Goal: Task Accomplishment & Management: Complete application form

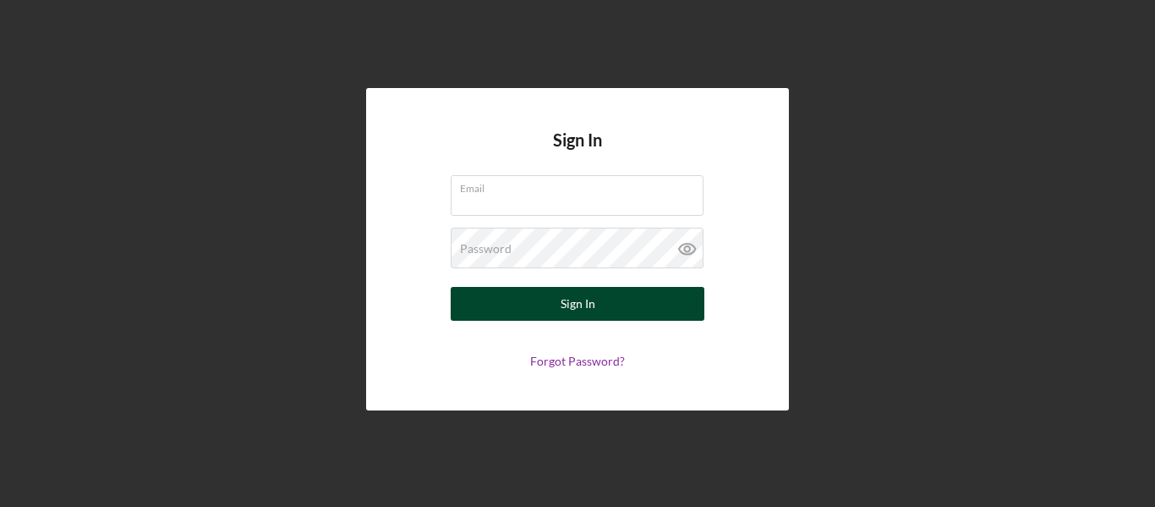
type input "[DOMAIN_NAME][EMAIL_ADDRESS][DOMAIN_NAME]"
click at [580, 298] on div "Sign In" at bounding box center [578, 304] width 35 height 34
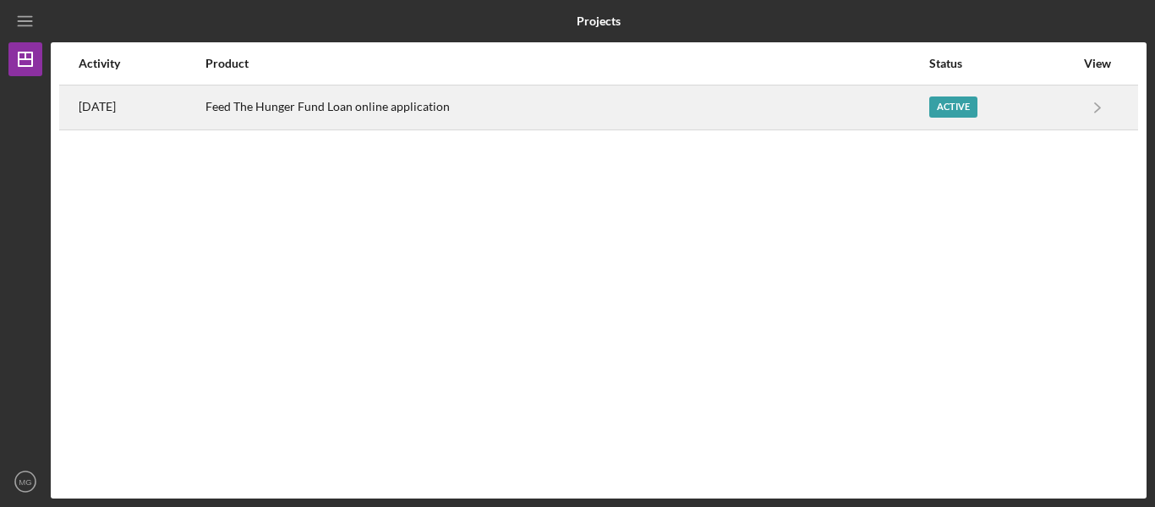
click at [972, 111] on div "Active" at bounding box center [954, 106] width 48 height 21
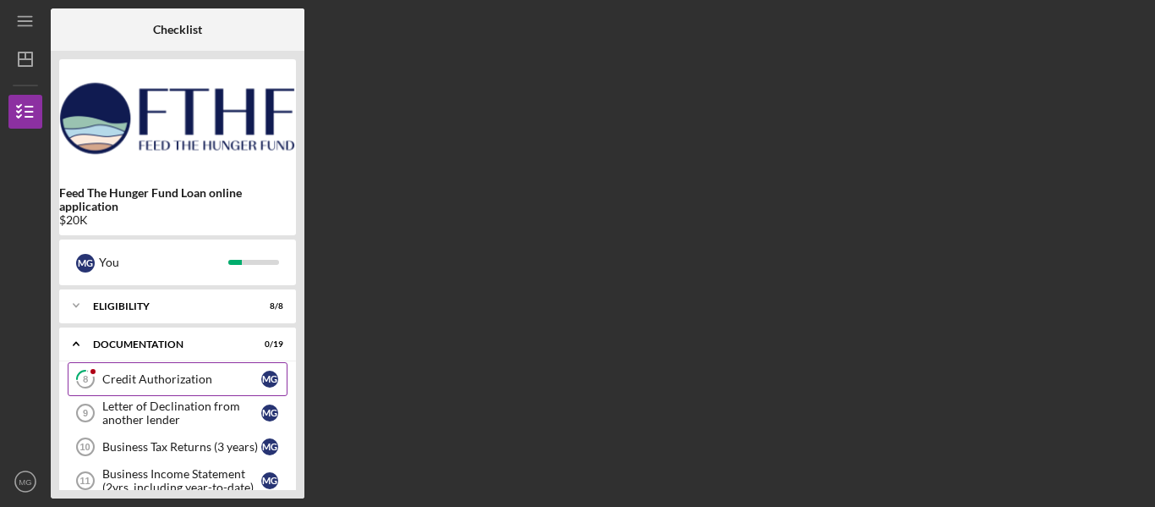
click at [133, 375] on div "Credit Authorization" at bounding box center [181, 379] width 159 height 14
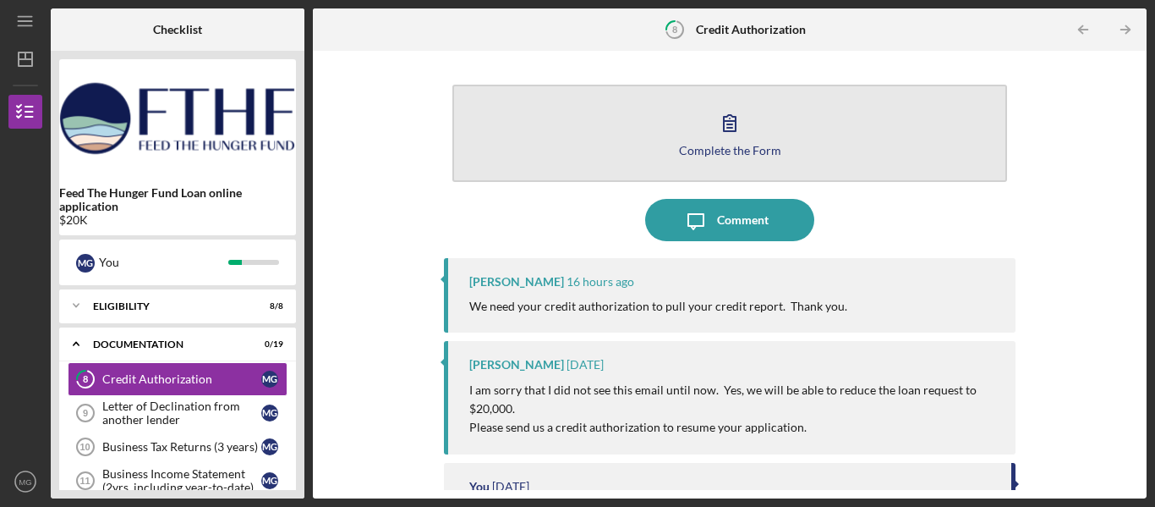
click at [737, 151] on div "Complete the Form" at bounding box center [730, 150] width 102 height 13
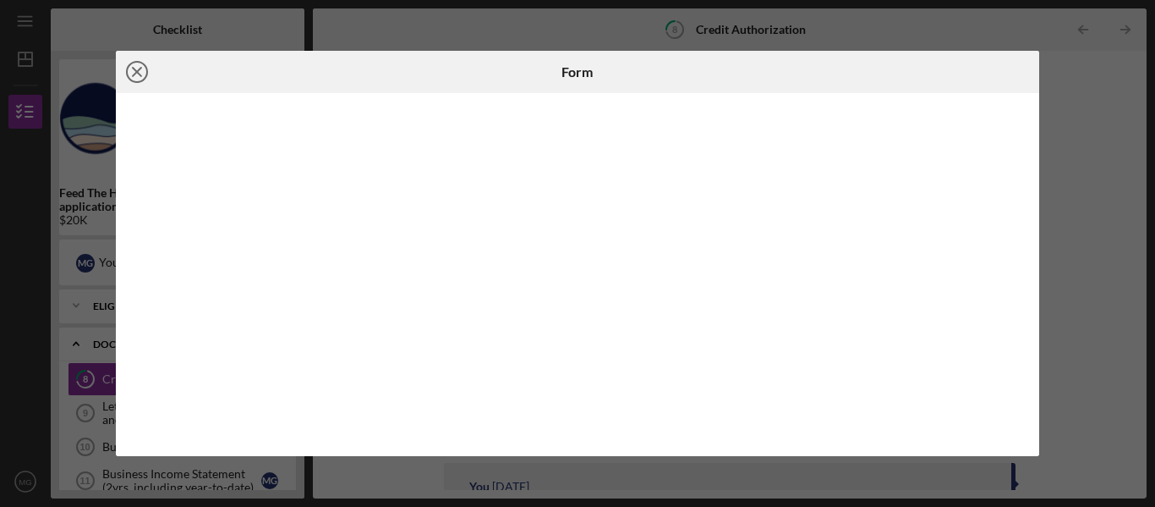
click at [140, 76] on line at bounding box center [137, 72] width 8 height 8
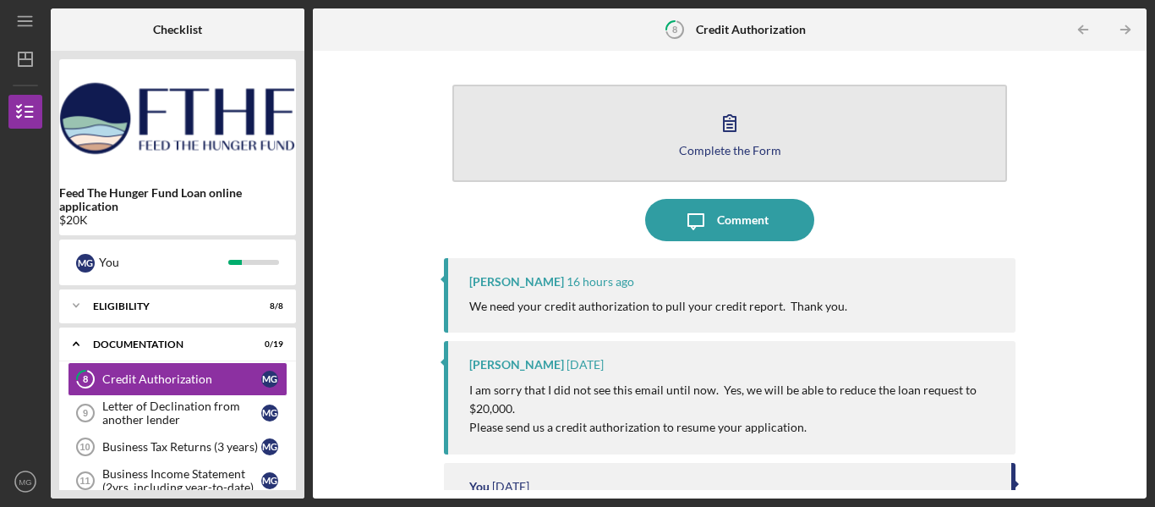
click at [715, 150] on div "Complete the Form" at bounding box center [730, 150] width 102 height 13
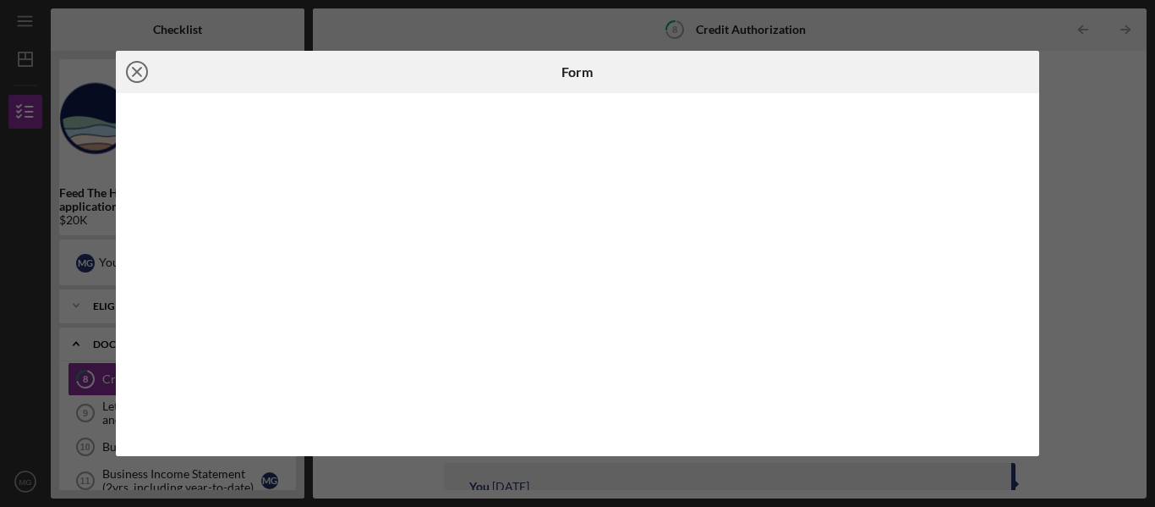
click at [138, 73] on line at bounding box center [137, 72] width 8 height 8
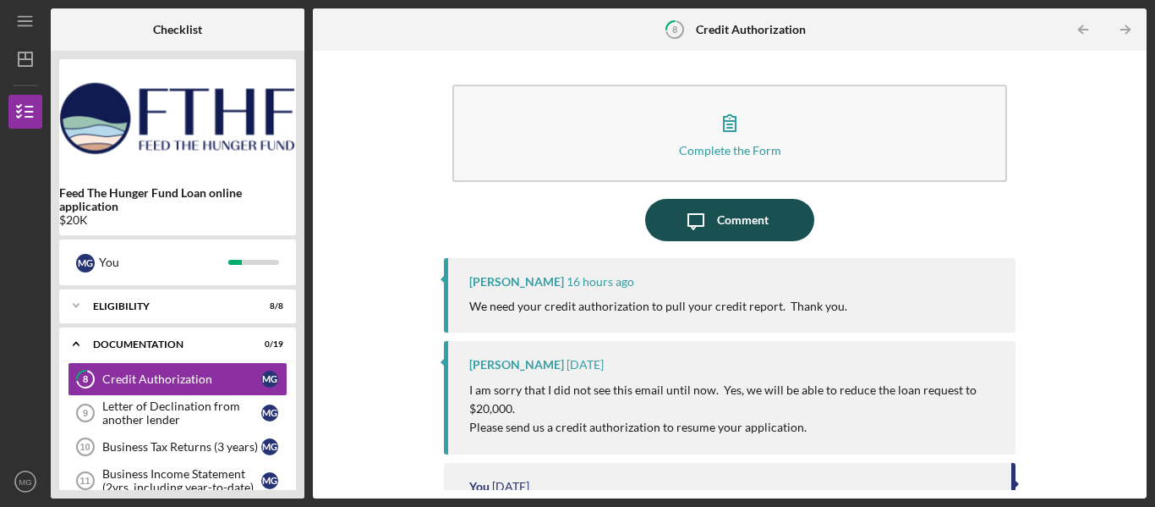
click at [705, 222] on icon "Icon/Message" at bounding box center [696, 220] width 42 height 42
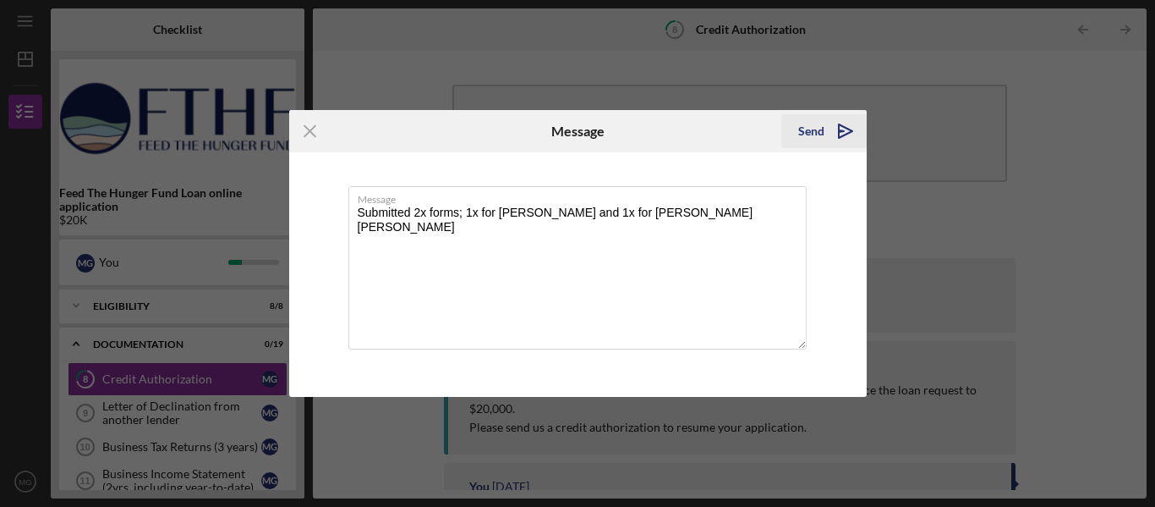
type textarea "Submitted 2x forms; 1x for [PERSON_NAME] and 1x for [PERSON_NAME] [PERSON_NAME]"
click at [842, 132] on polygon "submit" at bounding box center [841, 131] width 5 height 2
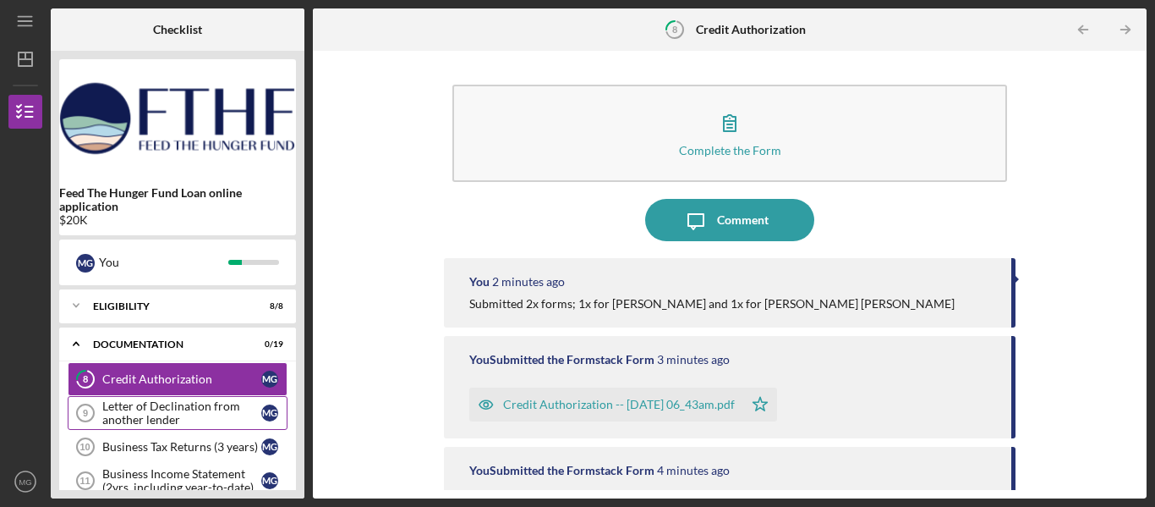
click at [154, 416] on div "Letter of Declination from another lender" at bounding box center [181, 412] width 159 height 27
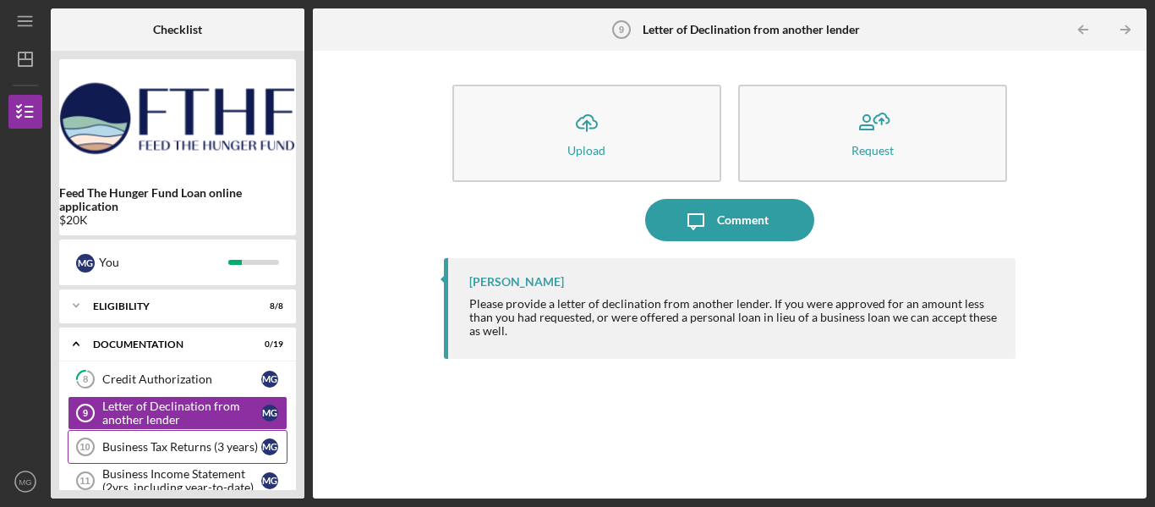
click at [162, 447] on div "Business Tax Returns (3 years)" at bounding box center [181, 447] width 159 height 14
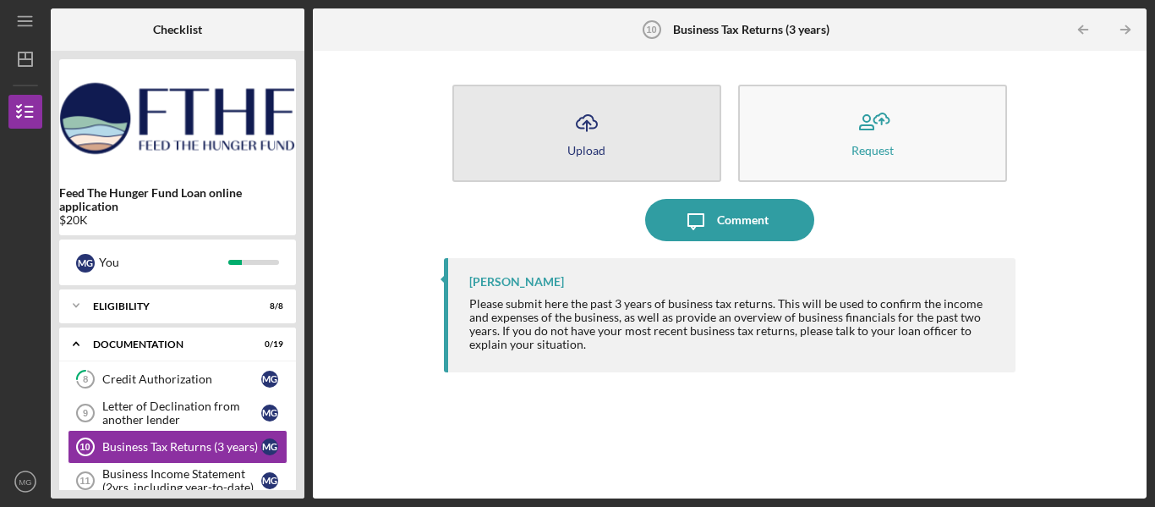
click at [601, 145] on div "Upload" at bounding box center [587, 150] width 38 height 13
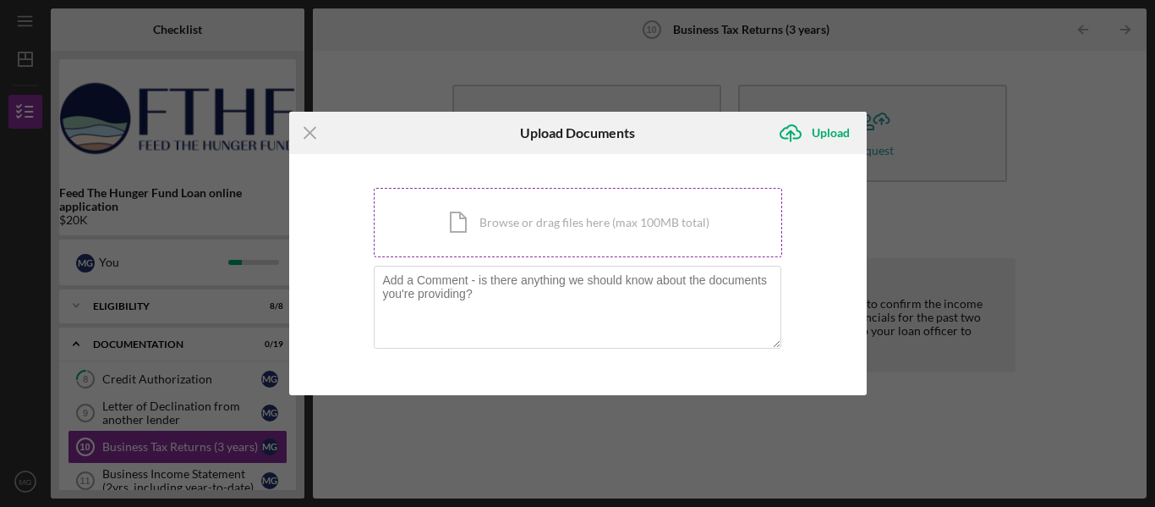
click at [530, 229] on div "Icon/Document Browse or drag files here (max 100MB total) Tap to choose files o…" at bounding box center [578, 222] width 409 height 69
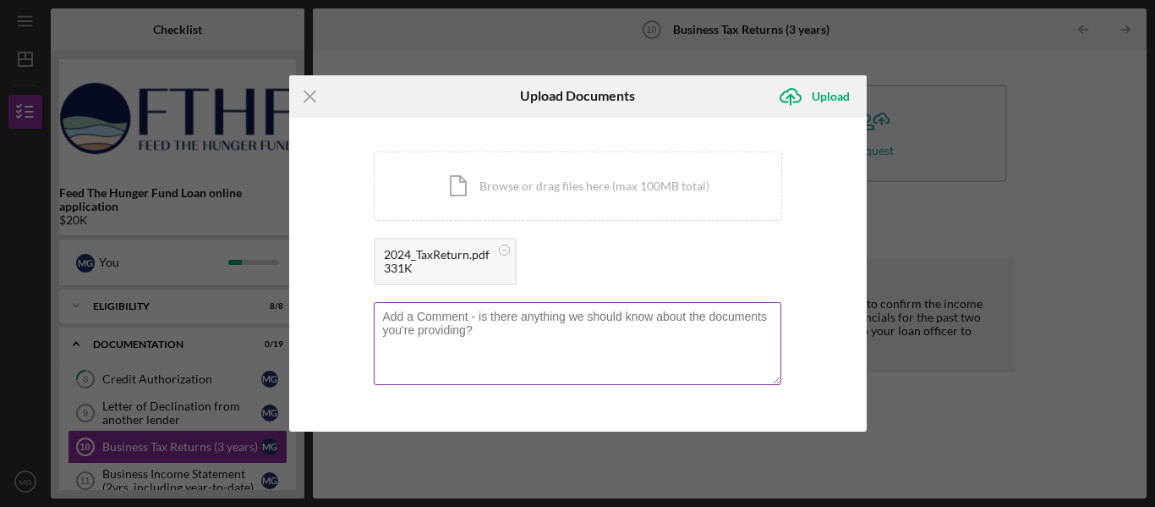
click at [499, 329] on textarea at bounding box center [578, 343] width 408 height 83
type textarea "The business has been running for one year"
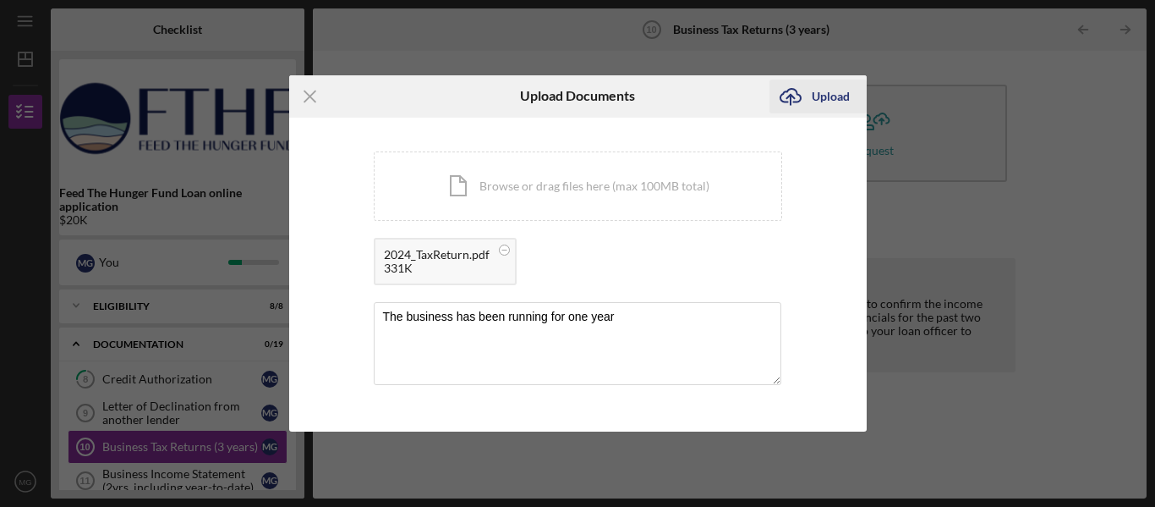
drag, startPoint x: 765, startPoint y: 183, endPoint x: 804, endPoint y: 97, distance: 93.5
click at [804, 97] on icon "Icon/Upload" at bounding box center [791, 96] width 42 height 42
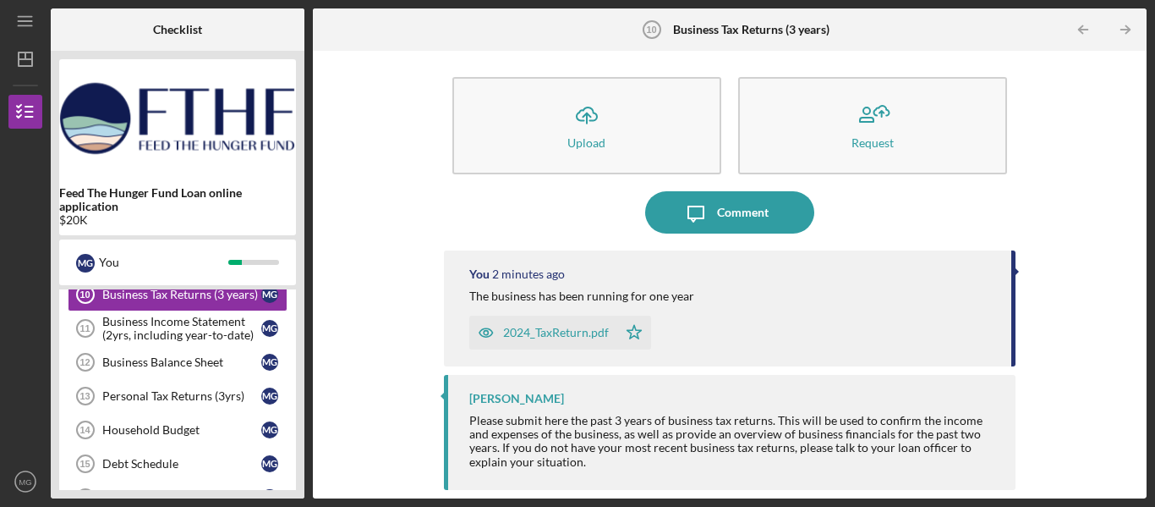
scroll to position [156, 0]
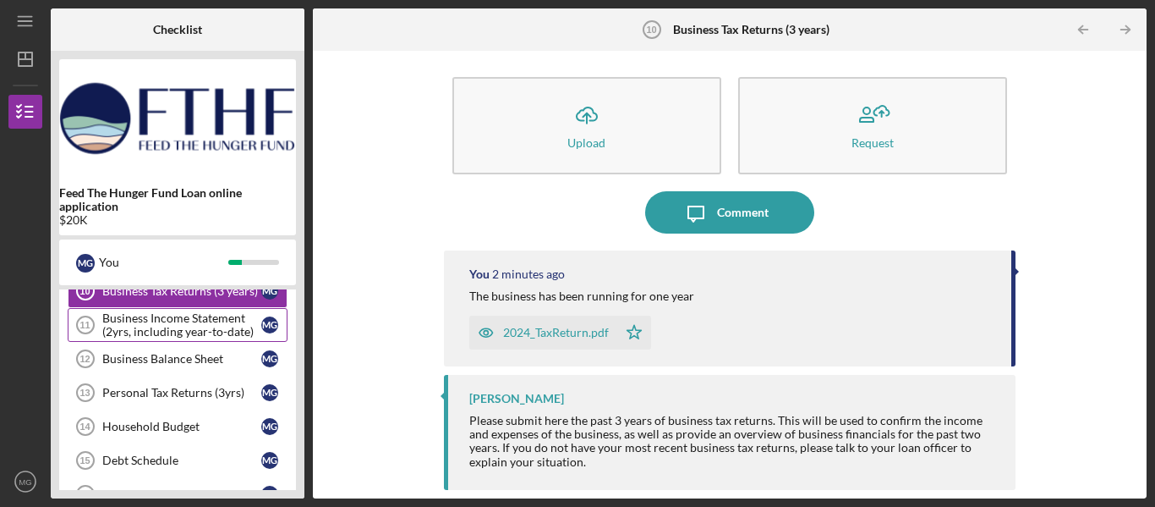
click at [187, 329] on div "Business Income Statement (2yrs, including year-to-date)" at bounding box center [181, 324] width 159 height 27
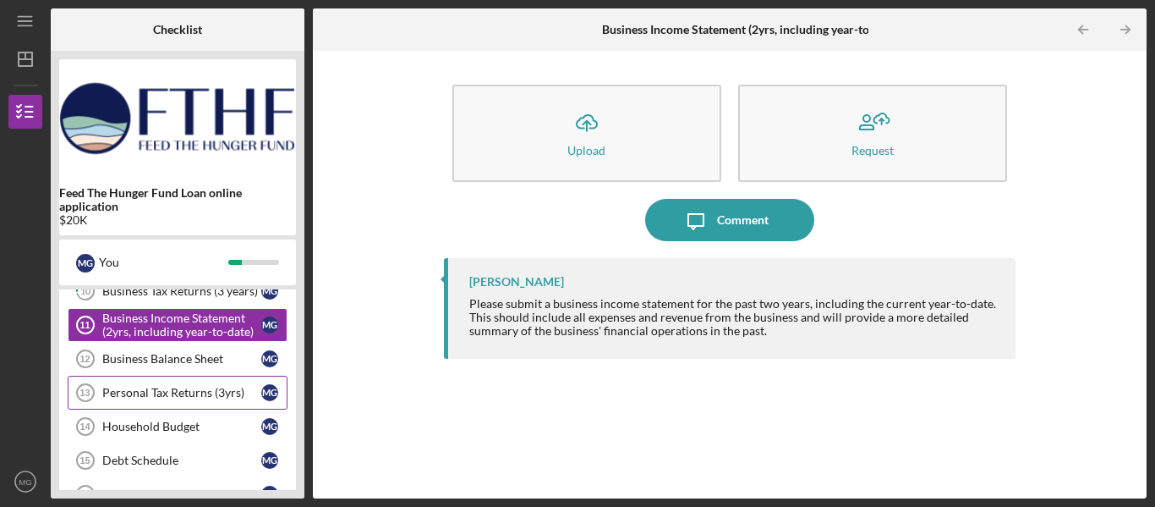
click at [168, 392] on div "Personal Tax Returns (3yrs)" at bounding box center [181, 393] width 159 height 14
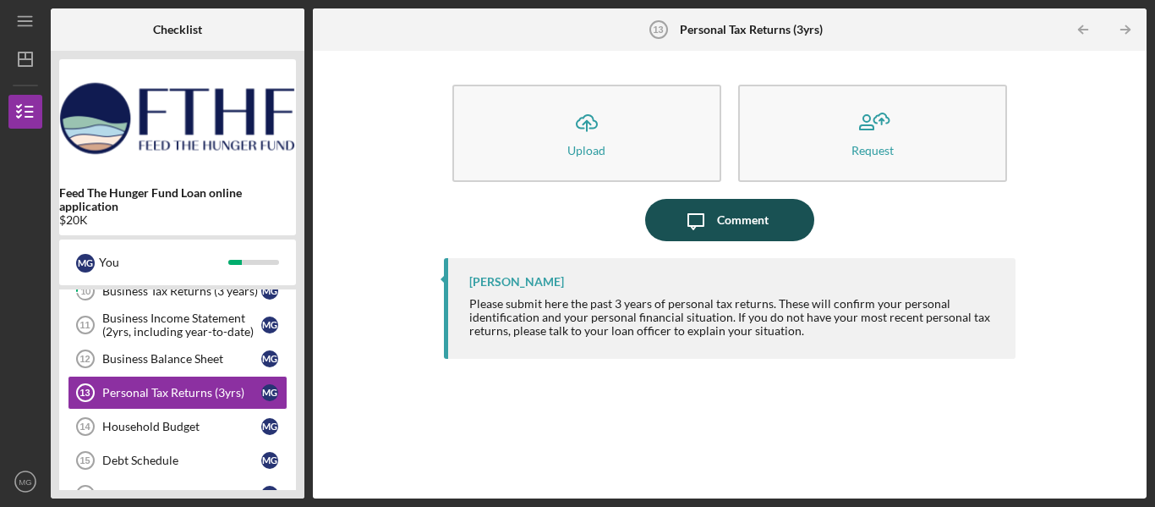
click at [729, 225] on div "Comment" at bounding box center [743, 220] width 52 height 42
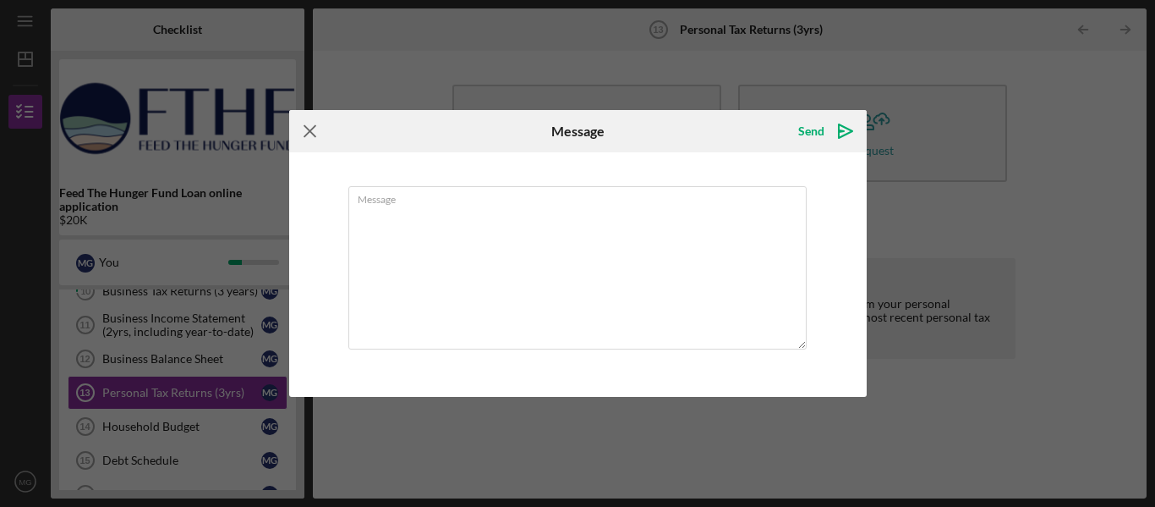
click at [311, 129] on icon "Icon/Menu Close" at bounding box center [310, 131] width 42 height 42
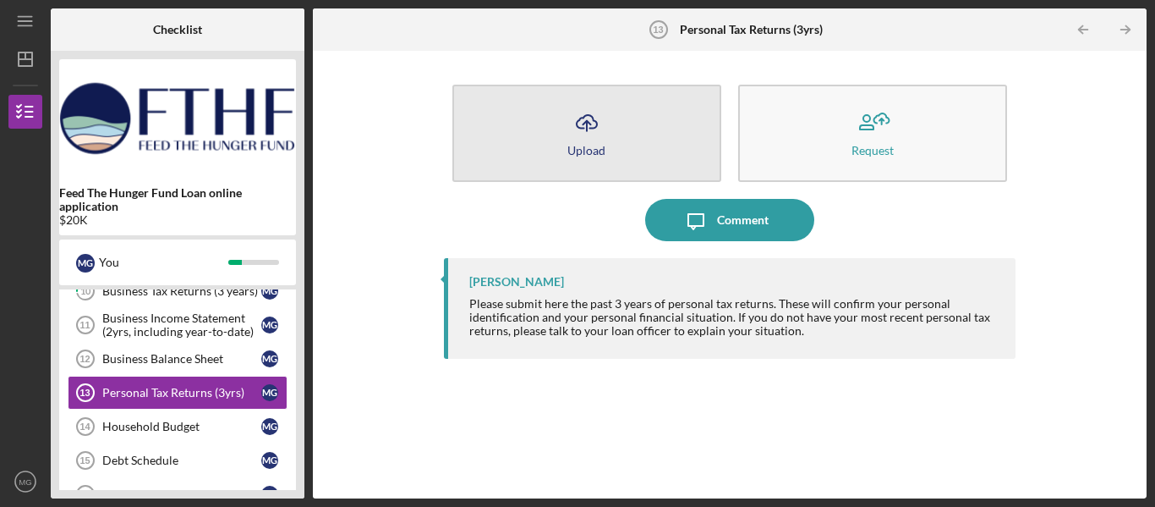
click at [623, 148] on button "Icon/Upload Upload" at bounding box center [587, 133] width 269 height 97
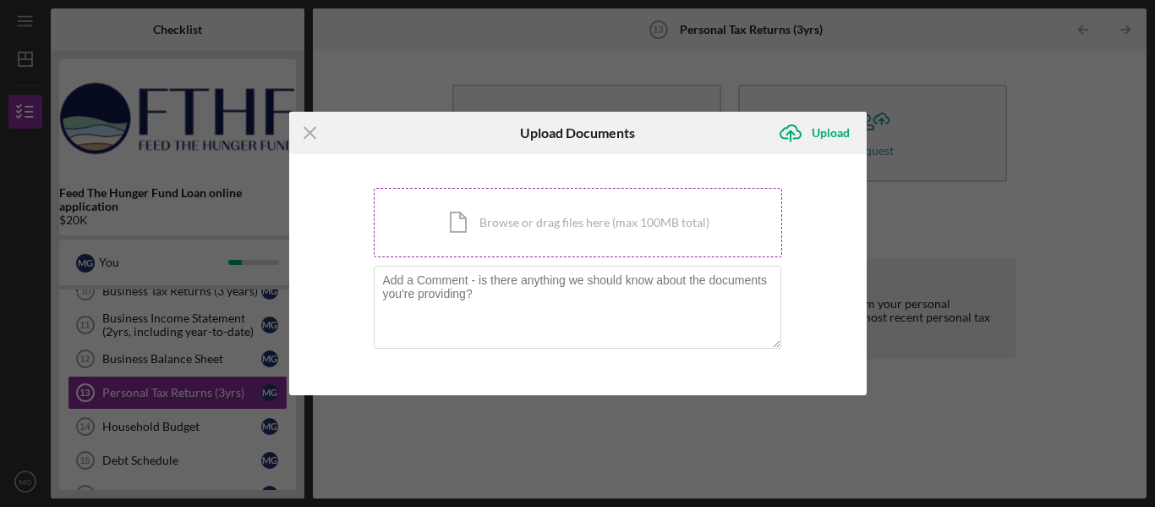
click at [579, 217] on div "Icon/Document Browse or drag files here (max 100MB total) Tap to choose files o…" at bounding box center [578, 222] width 409 height 69
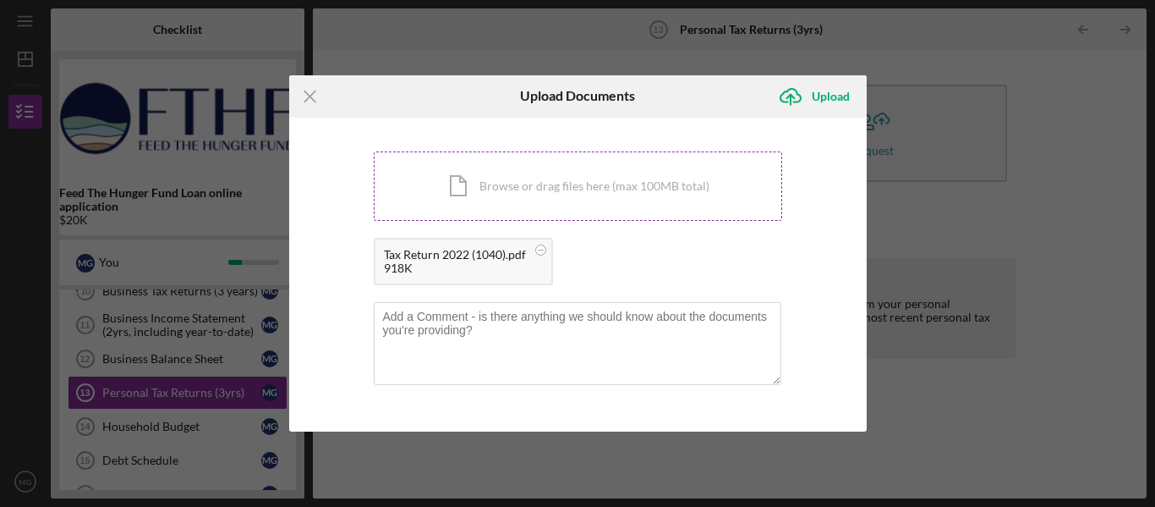
click at [645, 193] on div "Icon/Document Browse or drag files here (max 100MB total) Tap to choose files o…" at bounding box center [578, 185] width 409 height 69
click at [524, 180] on div "Icon/Document Browse or drag files here (max 100MB total) Tap to choose files o…" at bounding box center [578, 185] width 409 height 69
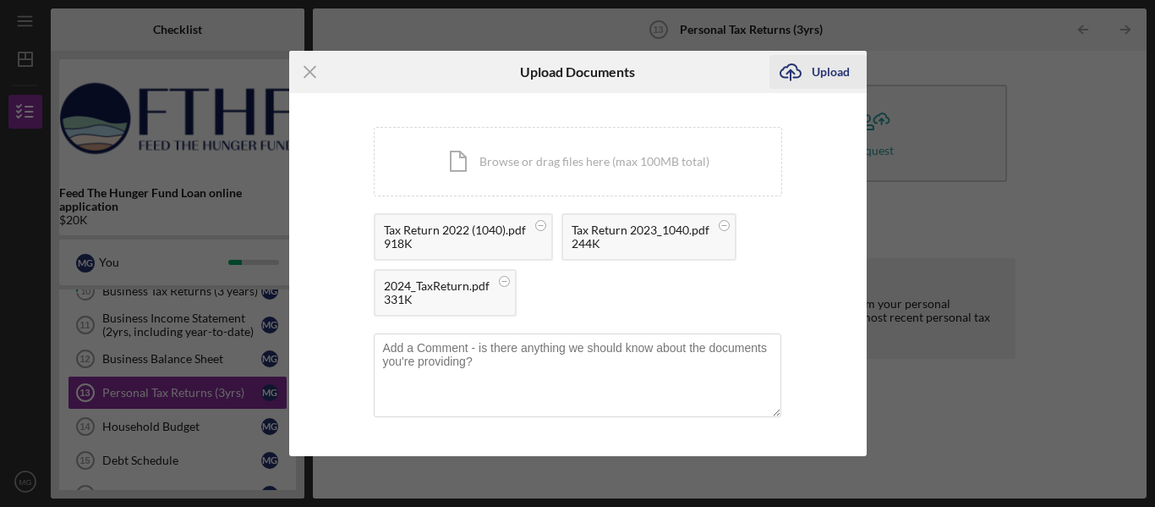
click at [827, 77] on div "Upload" at bounding box center [831, 72] width 38 height 34
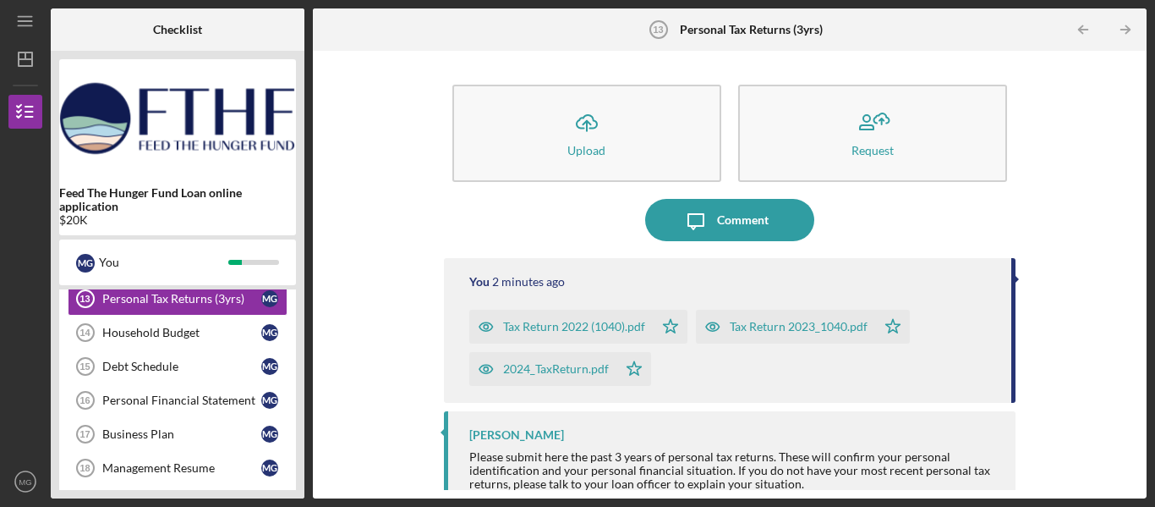
scroll to position [270, 0]
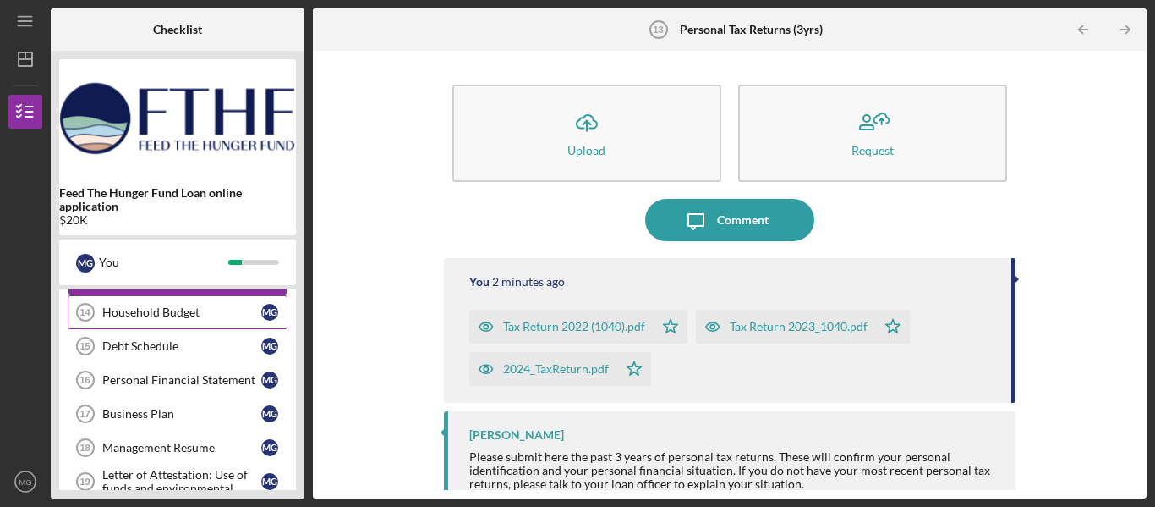
click at [178, 316] on div "Household Budget" at bounding box center [181, 312] width 159 height 14
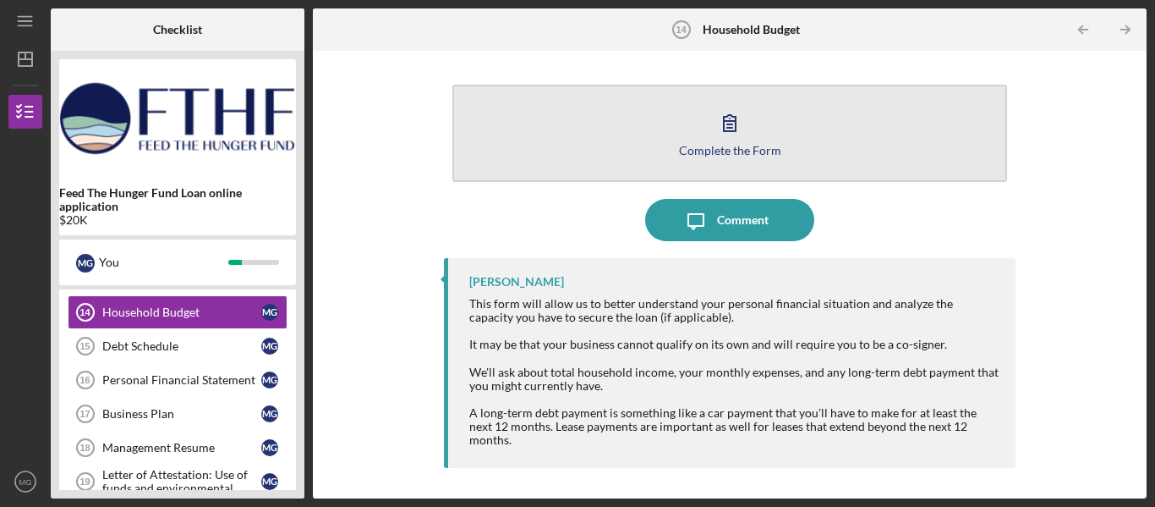
click at [731, 136] on icon "button" at bounding box center [730, 123] width 42 height 42
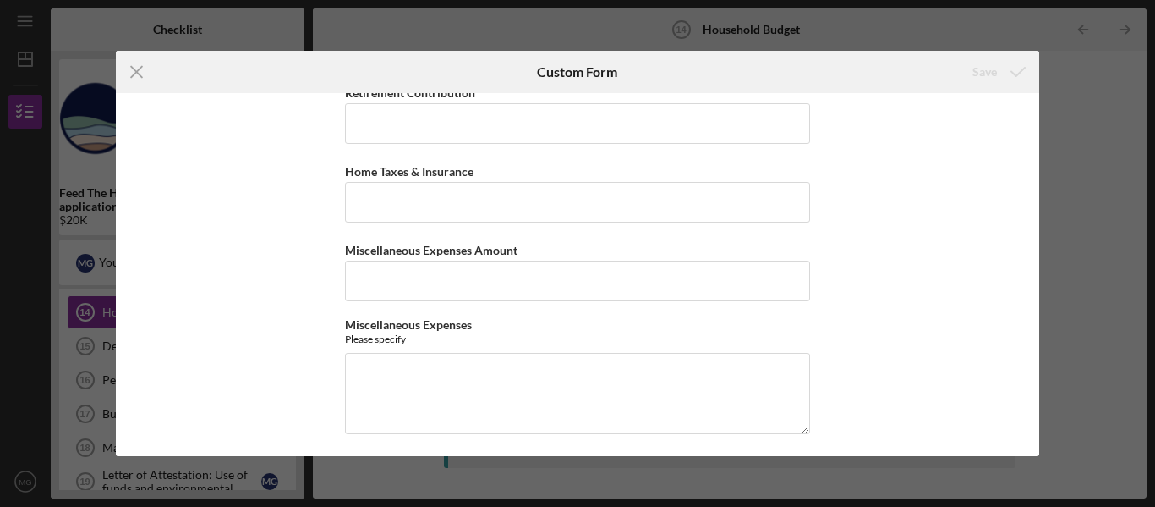
scroll to position [2893, 0]
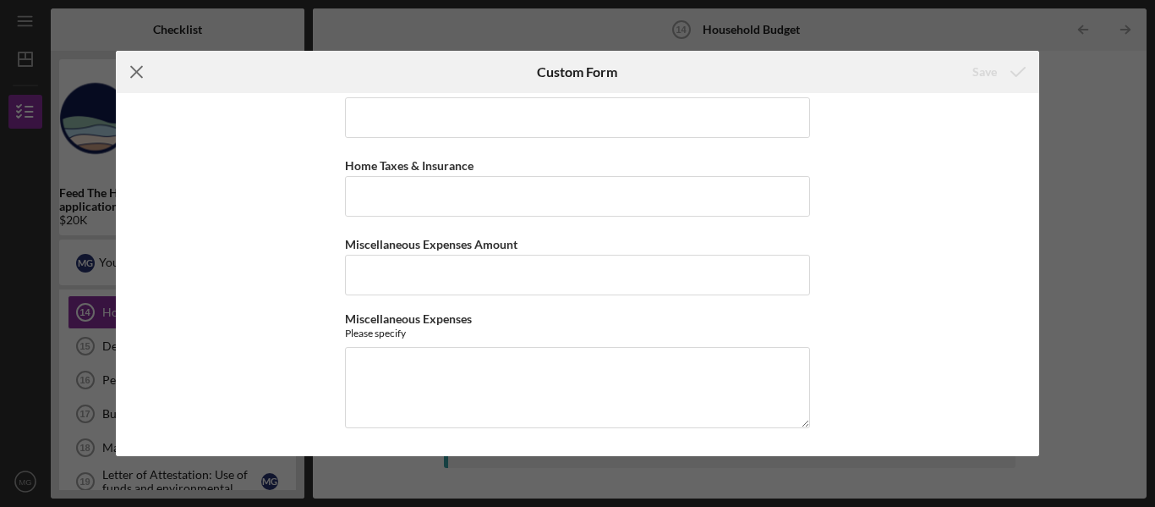
click at [135, 68] on icon "Icon/Menu Close" at bounding box center [137, 72] width 42 height 42
